Goal: Communication & Community: Answer question/provide support

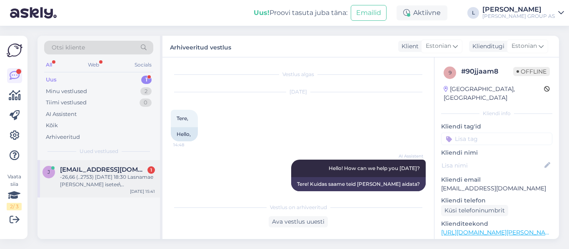
scroll to position [172, 0]
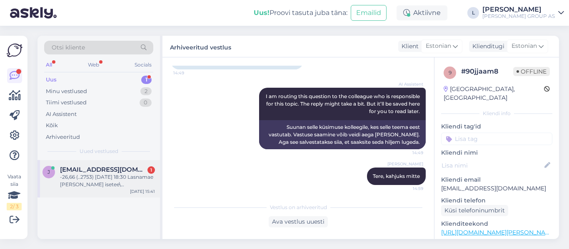
click at [98, 176] on div "-26,66 (..2753) [DATE] 18:30 Lasnamae [PERSON_NAME] isetee\[STREET_ADDRESS]\114…" at bounding box center [107, 181] width 95 height 15
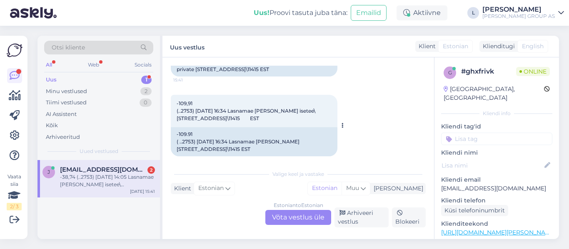
scroll to position [312, 0]
click at [296, 214] on div "Estonian to Estonian Võta vestlus üle" at bounding box center [298, 217] width 66 height 15
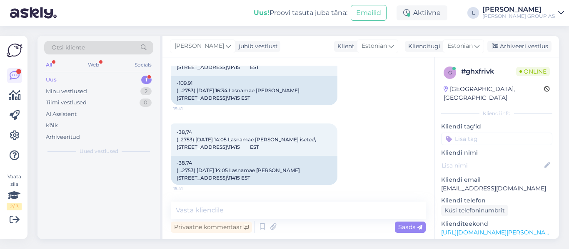
scroll to position [276, 0]
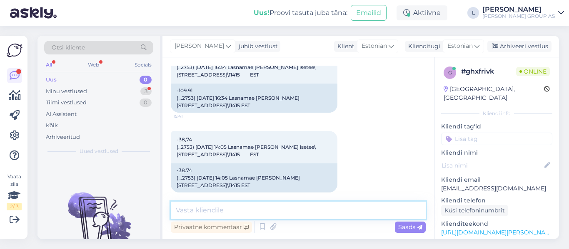
drag, startPoint x: 289, startPoint y: 205, endPoint x: 303, endPoint y: 195, distance: 17.2
click at [291, 205] on textarea at bounding box center [298, 210] width 255 height 17
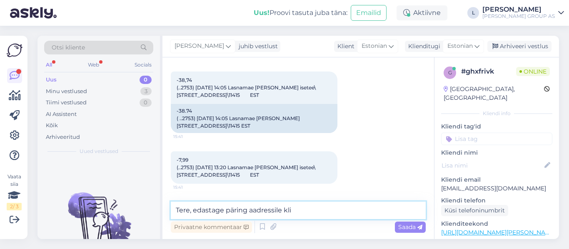
scroll to position [377, 0]
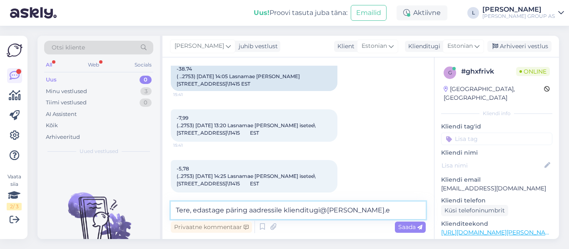
type textarea "Tere, edastage päring aadressile [EMAIL_ADDRESS][PERSON_NAME][DOMAIN_NAME]"
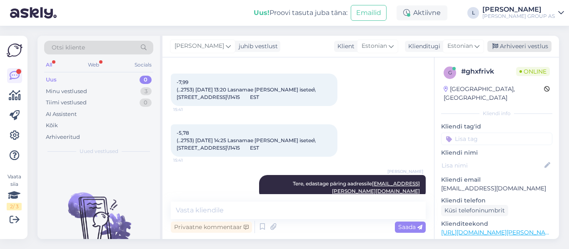
click at [518, 46] on div "Arhiveeri vestlus" at bounding box center [519, 46] width 64 height 11
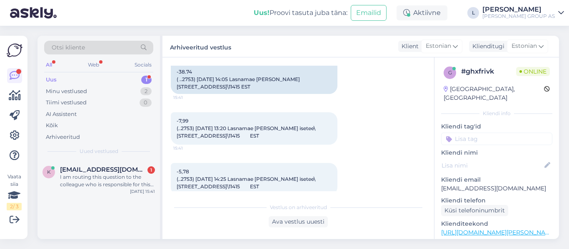
scroll to position [416, 0]
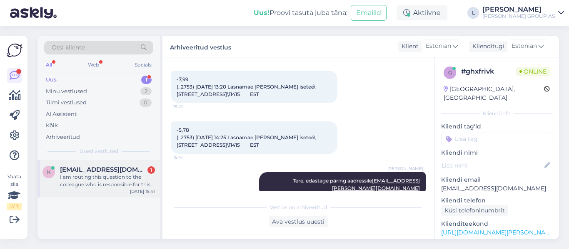
click at [105, 182] on div "I am routing this question to the colleague who is responsible for this topic. …" at bounding box center [107, 181] width 95 height 15
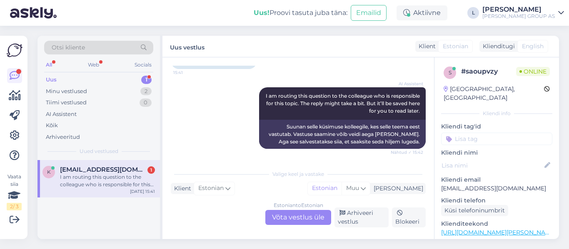
scroll to position [89, 0]
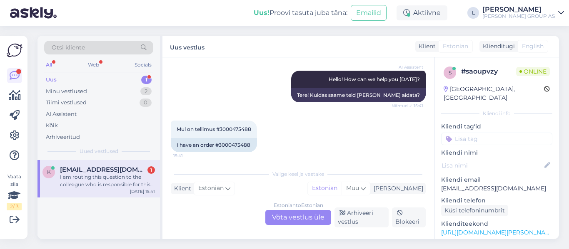
click at [289, 220] on div "Estonian to Estonian Võta vestlus üle" at bounding box center [298, 217] width 66 height 15
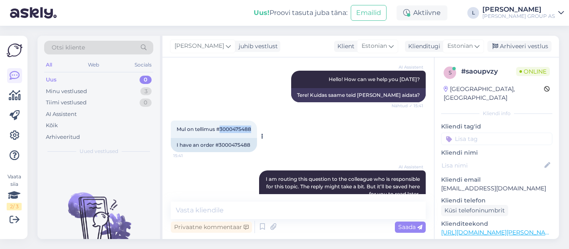
drag, startPoint x: 254, startPoint y: 130, endPoint x: 220, endPoint y: 129, distance: 33.8
click at [220, 129] on div "Mul on tellimus #3000475488 15:41" at bounding box center [214, 129] width 86 height 17
copy span "3000475488"
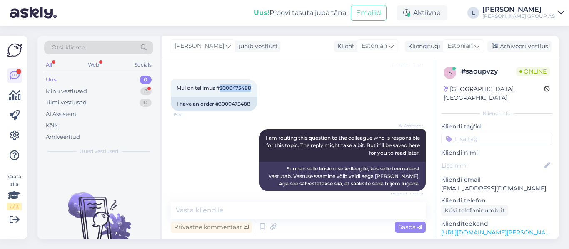
scroll to position [172, 0]
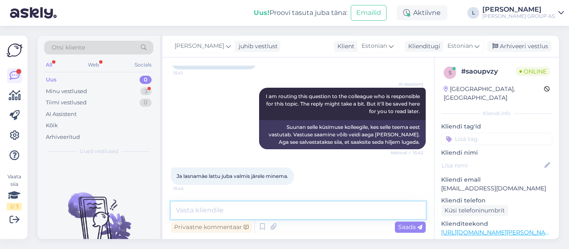
click at [282, 218] on textarea at bounding box center [298, 210] width 255 height 17
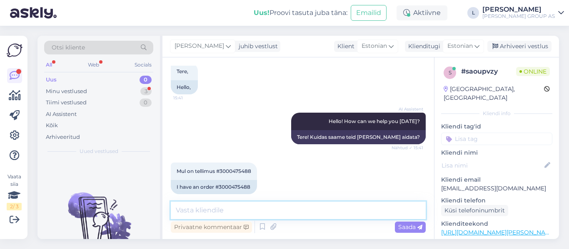
scroll to position [215, 0]
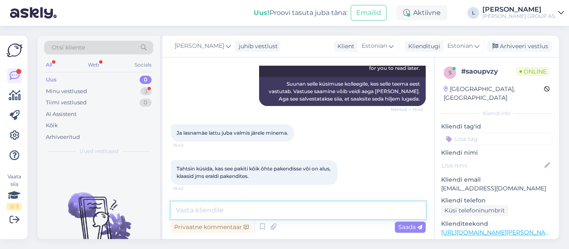
click at [284, 213] on textarea at bounding box center [298, 210] width 255 height 17
click at [367, 134] on div "Ja lasnamäe lattu juba valmis järele minema. 15:42" at bounding box center [298, 133] width 255 height 36
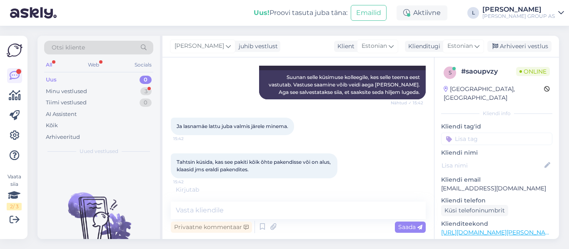
scroll to position [224, 0]
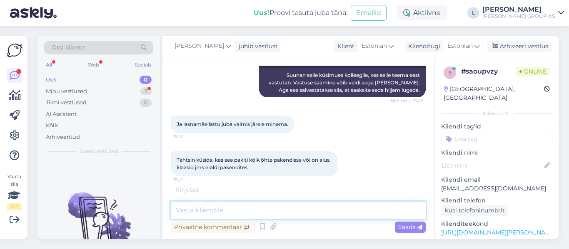
click at [267, 208] on textarea at bounding box center [298, 210] width 255 height 17
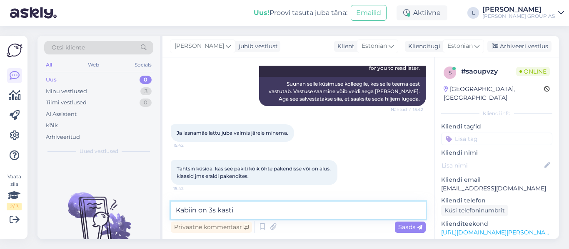
type textarea "Kabiin on 3s kastis"
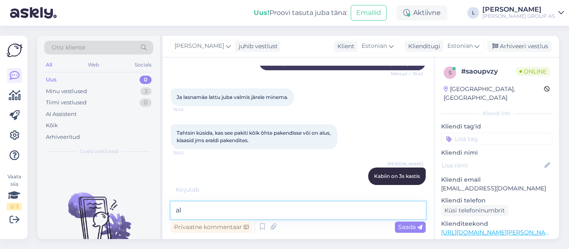
type textarea "a"
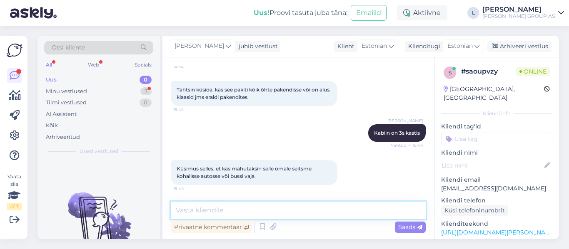
scroll to position [330, 0]
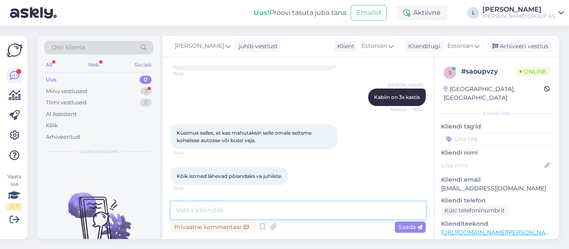
click at [257, 211] on textarea at bounding box center [298, 210] width 255 height 17
click at [200, 207] on textarea "90x200 [PERSON_NAME]" at bounding box center [298, 210] width 255 height 17
type textarea "90x200 [PERSON_NAME]"
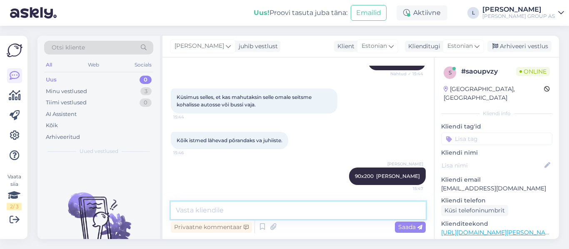
click at [239, 216] on textarea at bounding box center [298, 210] width 255 height 17
type textarea "kui see mahub siis mahub kogukabiin"
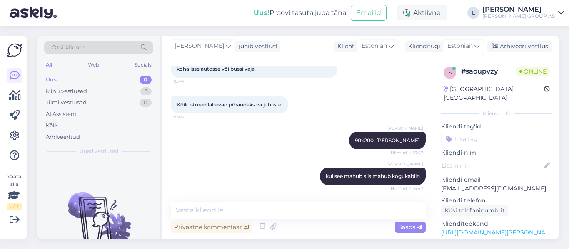
click at [517, 52] on div "[PERSON_NAME] juhib vestlust Klient [DEMOGRAPHIC_DATA] Klienditugi Estonian Arh…" at bounding box center [360, 47] width 396 height 22
click at [515, 46] on div "Arhiveeri vestlus" at bounding box center [519, 46] width 64 height 11
